Goal: Transaction & Acquisition: Book appointment/travel/reservation

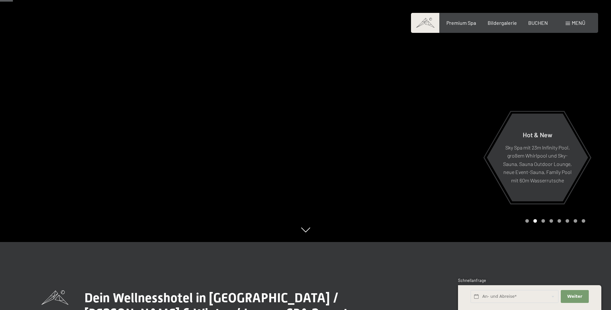
scroll to position [64, 0]
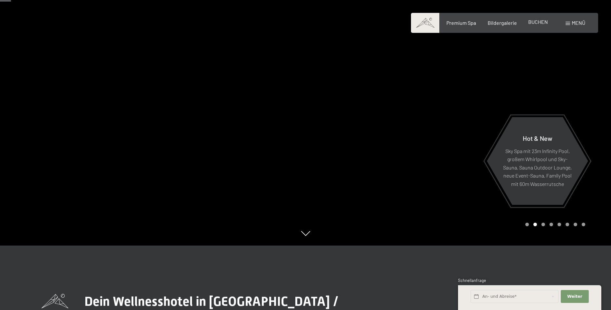
click at [539, 22] on span "BUCHEN" at bounding box center [538, 22] width 20 height 6
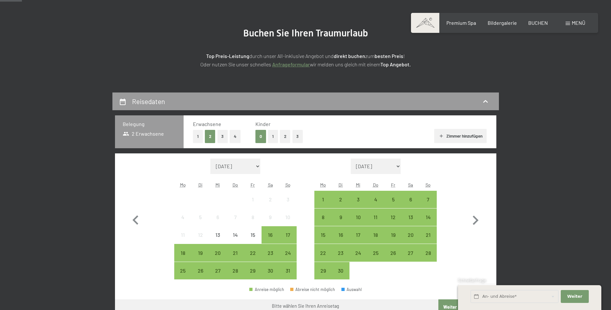
scroll to position [97, 0]
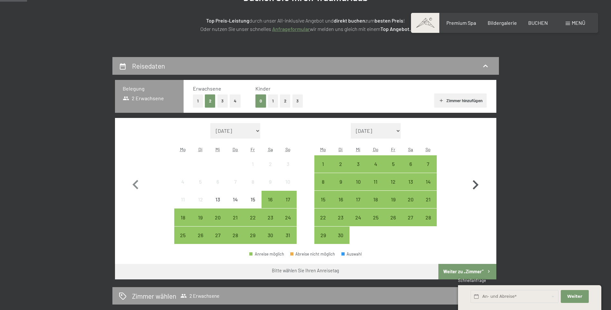
click at [479, 183] on icon "button" at bounding box center [475, 184] width 19 height 19
select select "2025-09-01"
select select "2025-10-01"
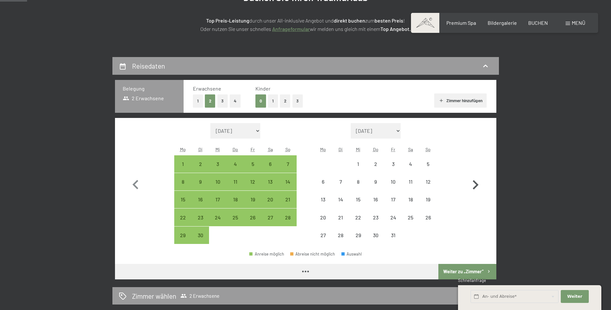
click at [479, 183] on icon "button" at bounding box center [475, 184] width 19 height 19
select select "2025-10-01"
select select "2025-11-01"
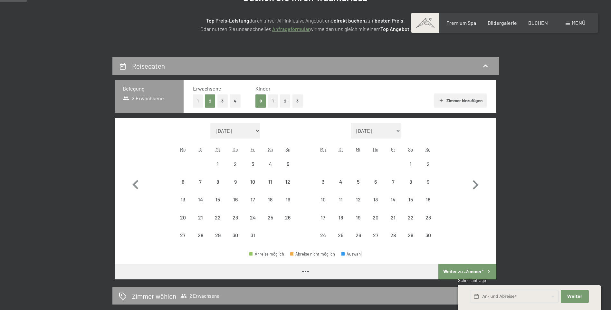
select select "2025-10-01"
select select "2025-11-01"
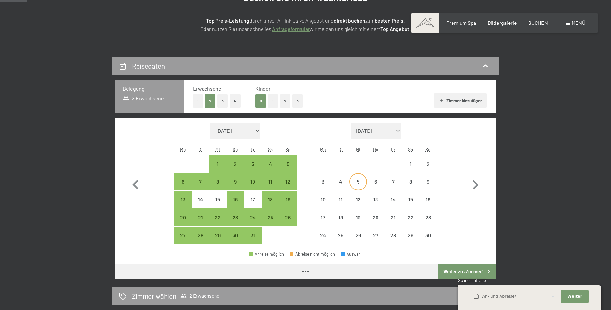
select select "2025-10-01"
select select "2025-11-01"
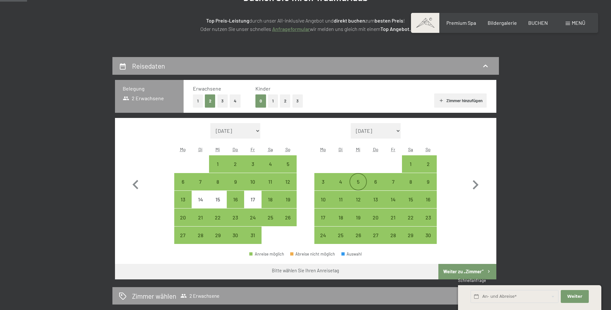
click at [356, 180] on div "5" at bounding box center [358, 187] width 16 height 16
select select "2025-10-01"
select select "2025-11-01"
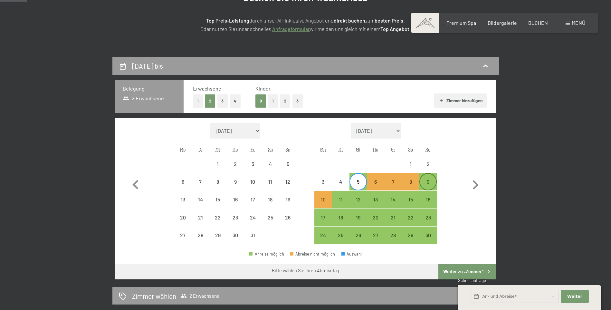
click at [429, 179] on div "9" at bounding box center [428, 187] width 16 height 16
select select "2025-10-01"
select select "2025-11-01"
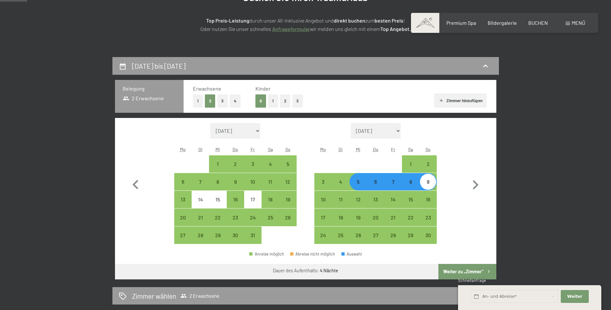
click at [473, 270] on button "Weiter zu „Zimmer“" at bounding box center [467, 271] width 58 height 15
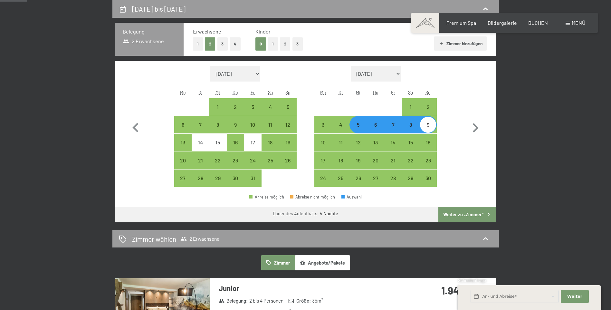
select select "2025-10-01"
select select "2025-11-01"
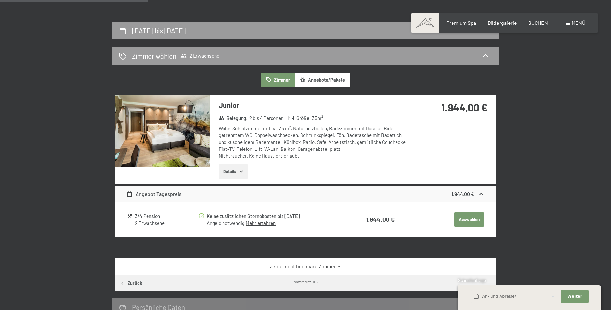
scroll to position [121, 0]
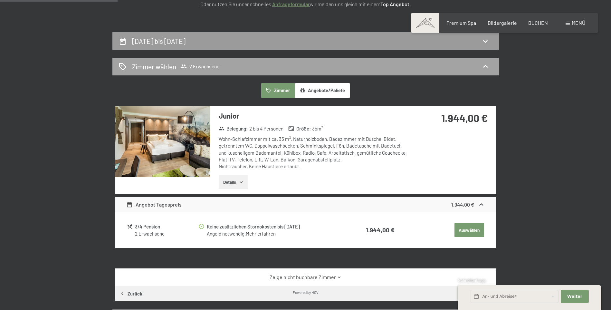
click at [455, 68] on div "Zimmer wählen 2 Erwachsene" at bounding box center [305, 66] width 373 height 9
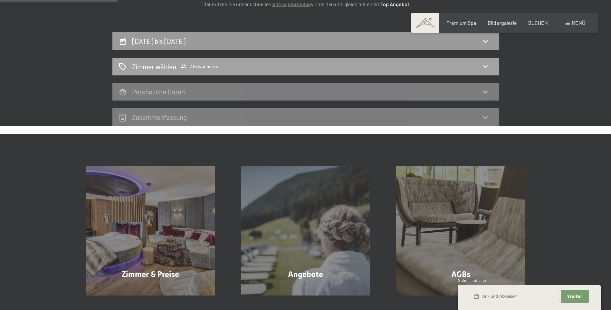
click at [455, 68] on div "Zimmer wählen 2 Erwachsene" at bounding box center [305, 66] width 373 height 9
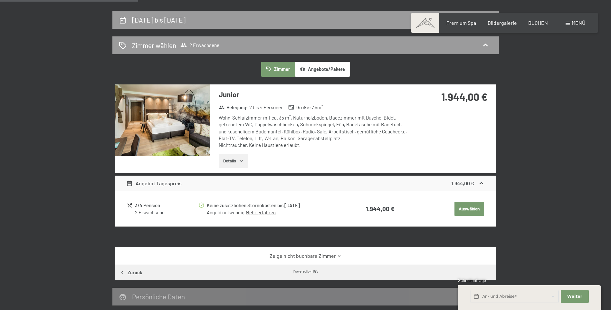
scroll to position [154, 0]
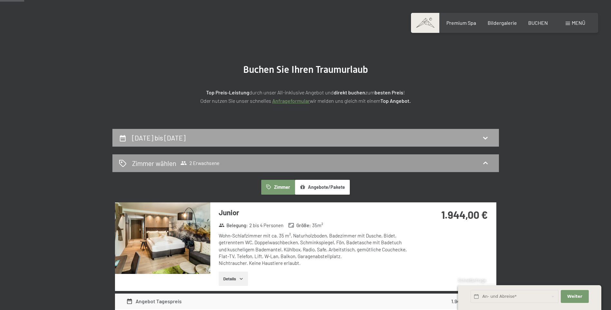
click at [185, 135] on h2 "5. November bis 9. November 2025" at bounding box center [158, 138] width 53 height 8
select select "2025-10-01"
select select "2025-11-01"
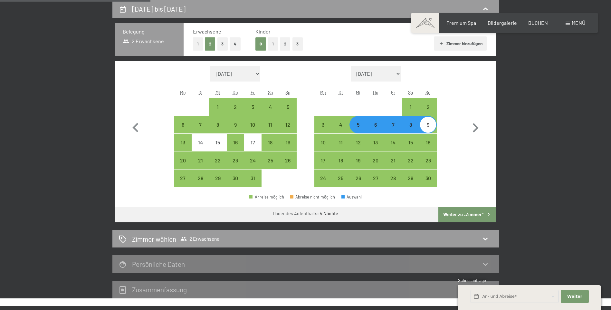
click at [300, 41] on button "3" at bounding box center [297, 43] width 11 height 13
select select "2025-10-01"
select select "2025-11-01"
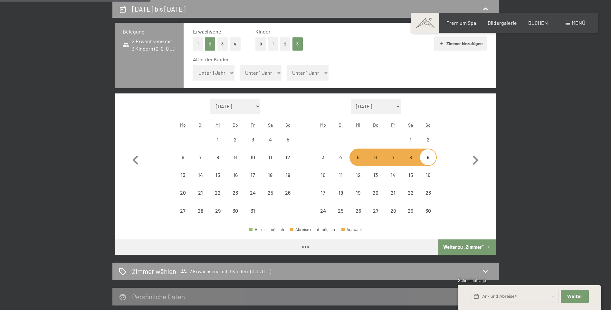
select select "2025-10-01"
select select "2025-11-01"
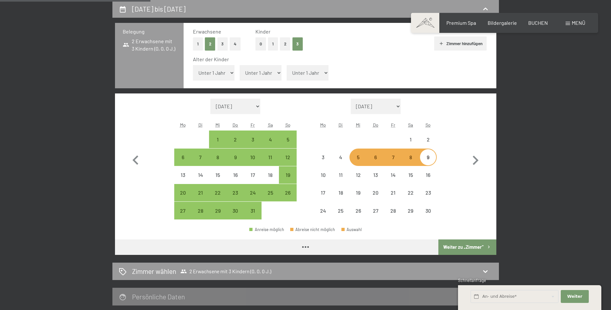
select select "2025-10-01"
select select "2025-11-01"
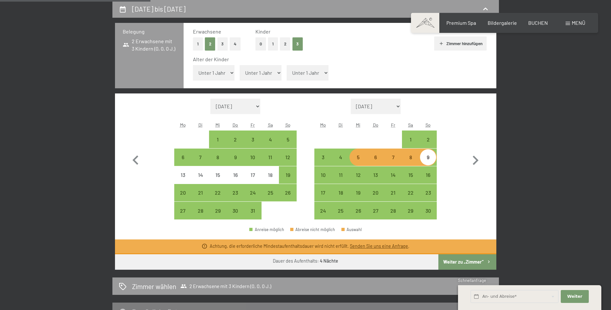
click at [222, 77] on select "Unter 1 Jahr 1 Jahr 2 Jahre 3 Jahre 4 Jahre 5 Jahre 6 Jahre 7 Jahre 8 Jahre 9 J…" at bounding box center [214, 72] width 42 height 15
select select "6"
click at [193, 65] on select "Unter 1 Jahr 1 Jahr 2 Jahre 3 Jahre 4 Jahre 5 Jahre 6 Jahre 7 Jahre 8 Jahre 9 J…" at bounding box center [214, 72] width 42 height 15
select select "2025-10-01"
select select "2025-11-01"
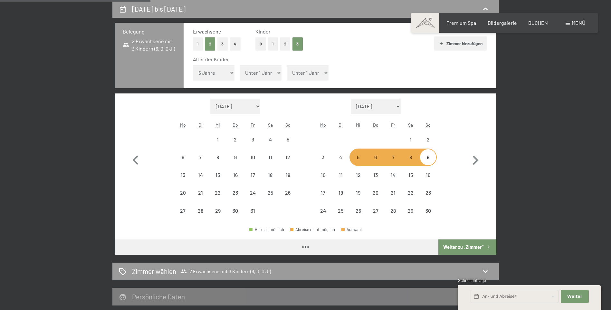
click at [259, 73] on select "Unter 1 Jahr 1 Jahr 2 Jahre 3 Jahre 4 Jahre 5 Jahre 6 Jahre 7 Jahre 8 Jahre 9 J…" at bounding box center [261, 72] width 42 height 15
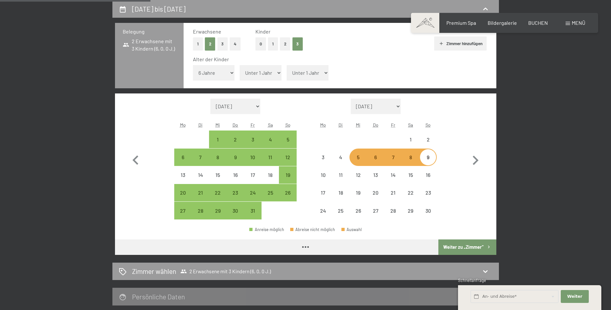
select select "2025-10-01"
select select "2025-11-01"
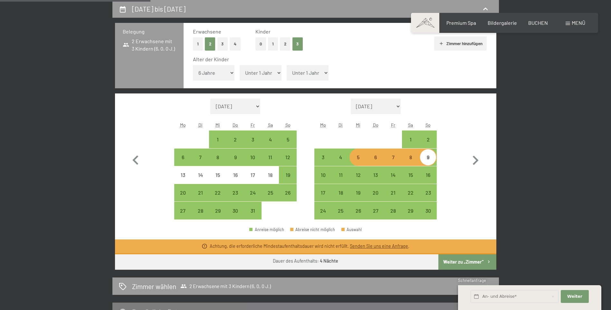
select select "7"
click at [240, 65] on select "Unter 1 Jahr 1 Jahr 2 Jahre 3 Jahre 4 Jahre 5 Jahre 6 Jahre 7 Jahre 8 Jahre 9 J…" at bounding box center [261, 72] width 42 height 15
select select "2025-10-01"
select select "2025-11-01"
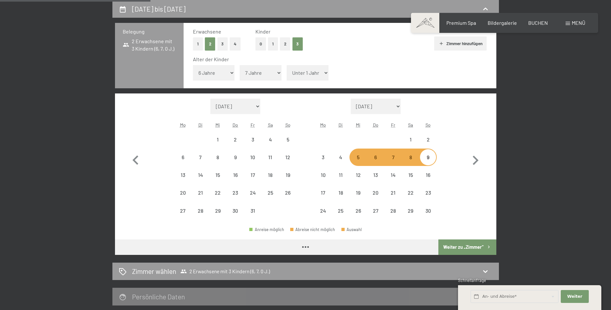
click at [309, 71] on select "Unter 1 Jahr 1 Jahr 2 Jahre 3 Jahre 4 Jahre 5 Jahre 6 Jahre 7 Jahre 8 Jahre 9 J…" at bounding box center [308, 72] width 42 height 15
select select "2025-10-01"
select select "2025-11-01"
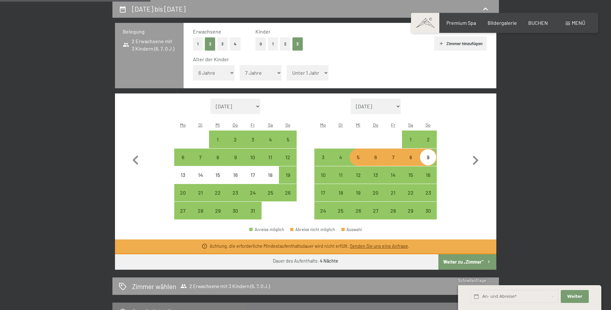
select select "12"
click at [287, 65] on select "Unter 1 Jahr 1 Jahr 2 Jahre 3 Jahre 4 Jahre 5 Jahre 6 Jahre 7 Jahre 8 Jahre 9 J…" at bounding box center [308, 72] width 42 height 15
select select "2025-10-01"
select select "2025-11-01"
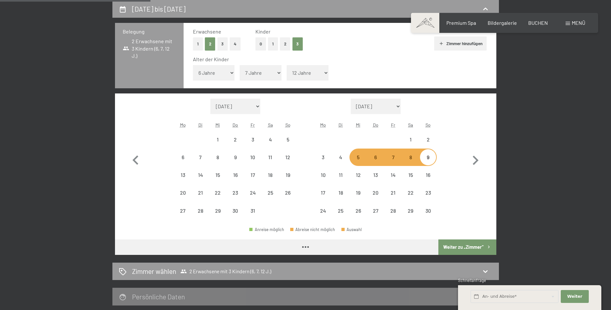
select select "2025-10-01"
select select "2025-11-01"
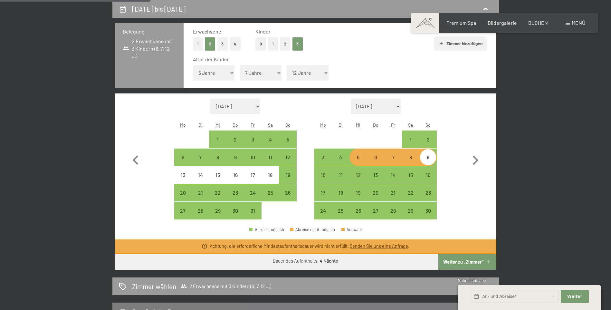
click at [473, 263] on button "Weiter zu „Zimmer“" at bounding box center [467, 261] width 58 height 15
select select "2025-10-01"
select select "2025-11-01"
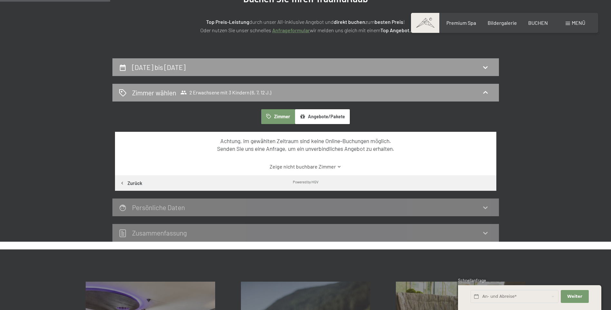
scroll to position [89, 0]
